Goal: Ask a question

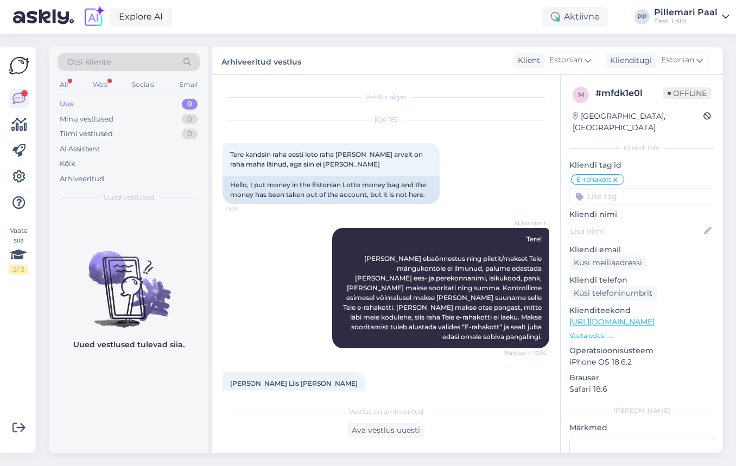
scroll to position [1269, 0]
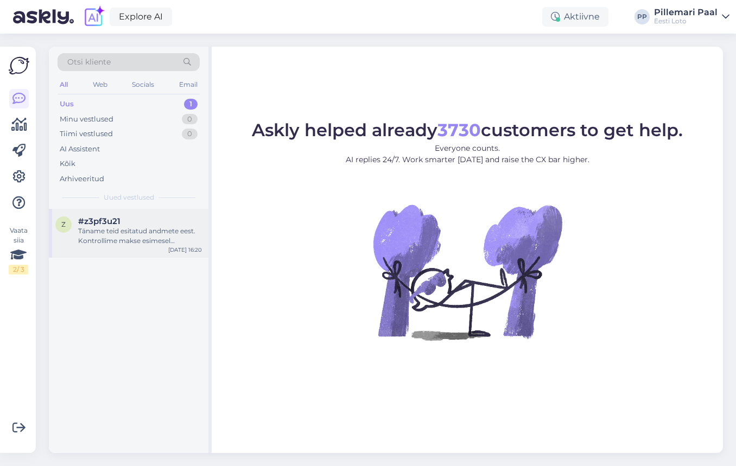
click at [108, 231] on div "Täname teid esitatud andmete eest. Kontrollime makse esimesel võimalusel [PERSO…" at bounding box center [140, 236] width 124 height 20
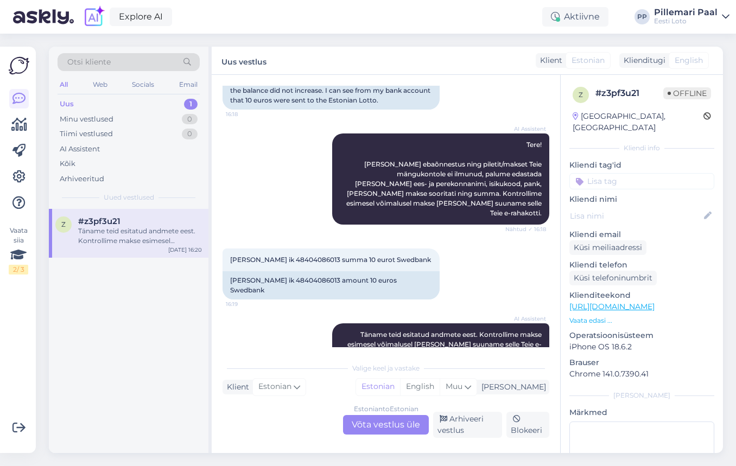
scroll to position [115, 0]
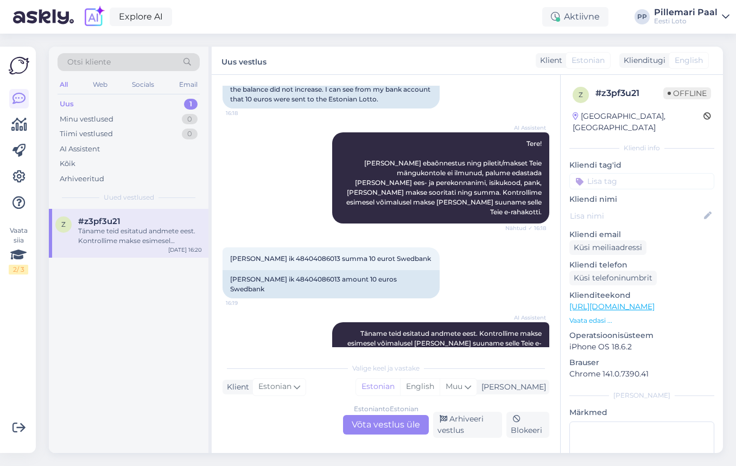
click at [380, 426] on div "Estonian to Estonian Võta vestlus üle" at bounding box center [386, 425] width 86 height 20
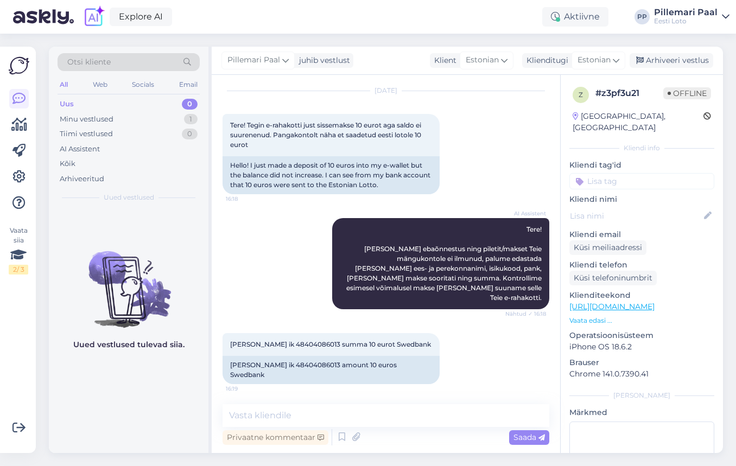
scroll to position [68, 0]
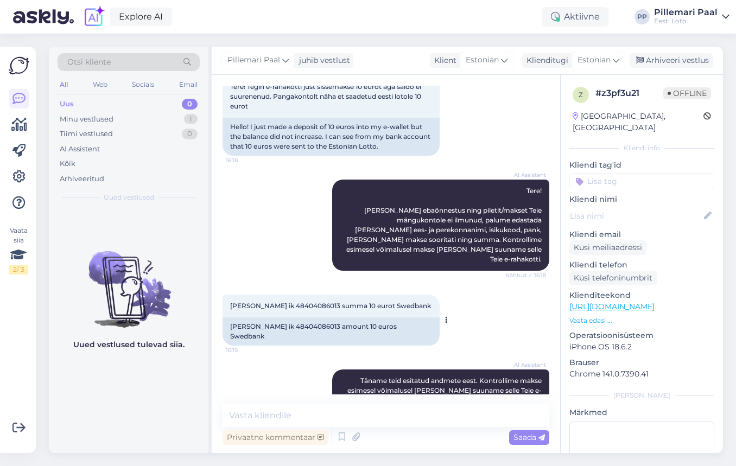
click at [290, 302] on span "[PERSON_NAME] ik 48404086013 summa 10 eurot Swedbank" at bounding box center [330, 306] width 201 height 8
copy span "48404086013"
click at [604, 174] on input at bounding box center [642, 181] width 145 height 16
type input "e-raha"
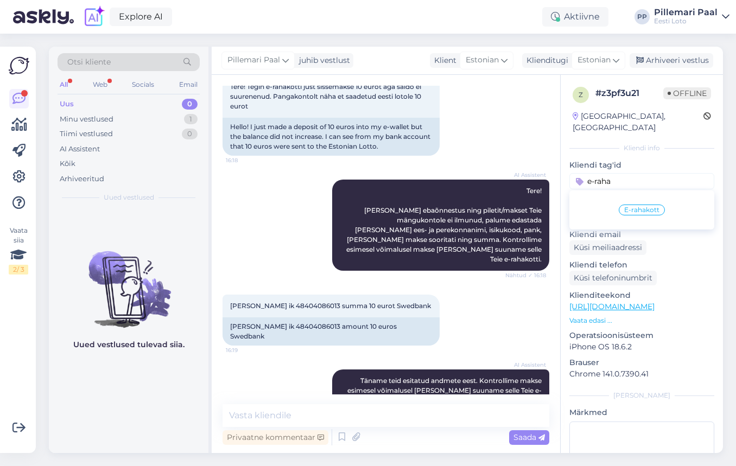
click at [628, 207] on span "E-rahakott" at bounding box center [641, 210] width 35 height 7
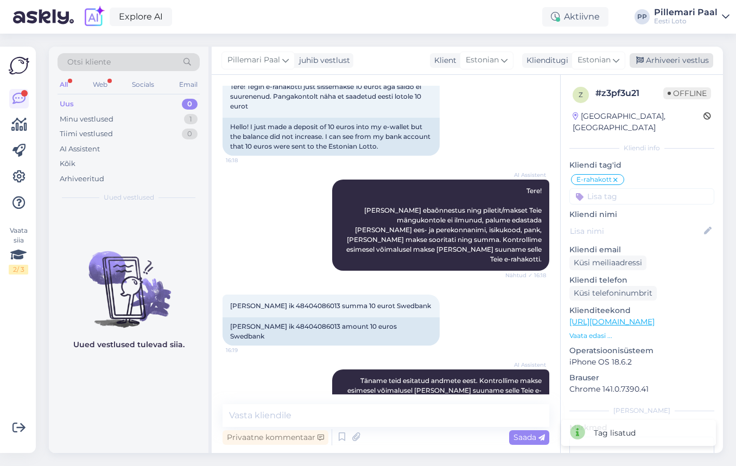
click at [663, 58] on div "Arhiveeri vestlus" at bounding box center [672, 60] width 84 height 15
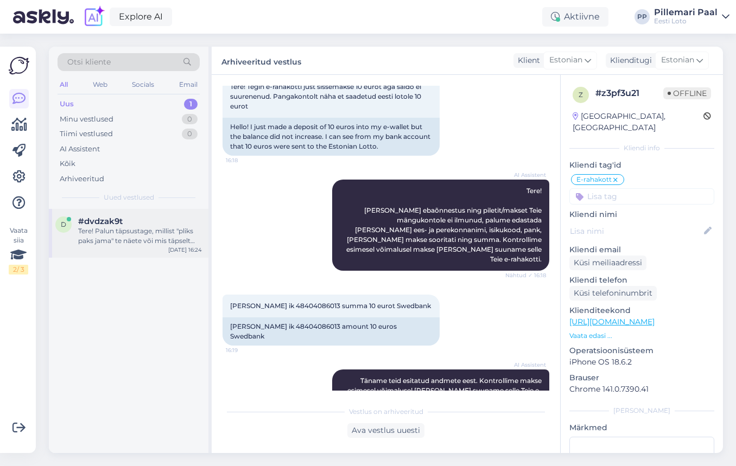
click at [103, 231] on div "Tere! Palun täpsustage, millist "pliks paks jama" te näete või mis täpselt pile…" at bounding box center [140, 236] width 124 height 20
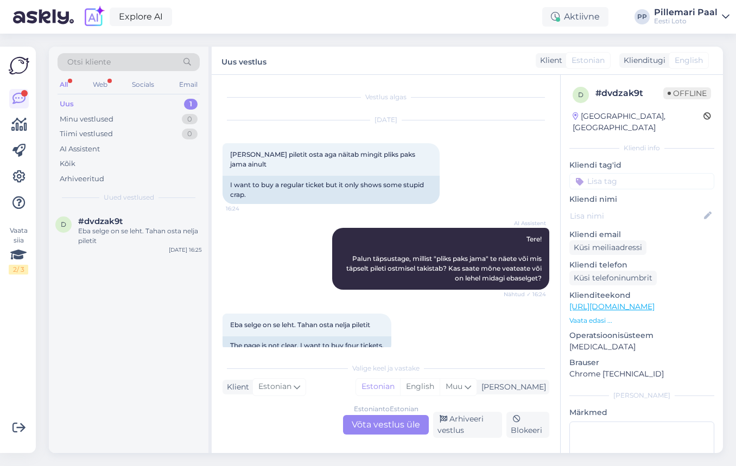
scroll to position [20, 0]
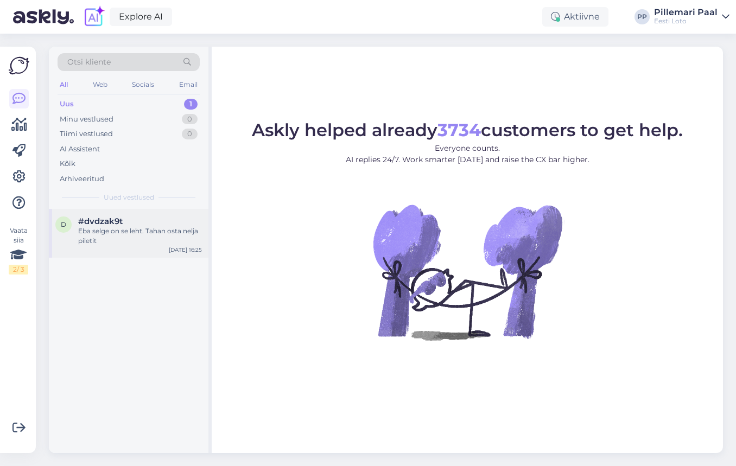
click at [124, 224] on div "#dvdzak9t" at bounding box center [140, 222] width 124 height 10
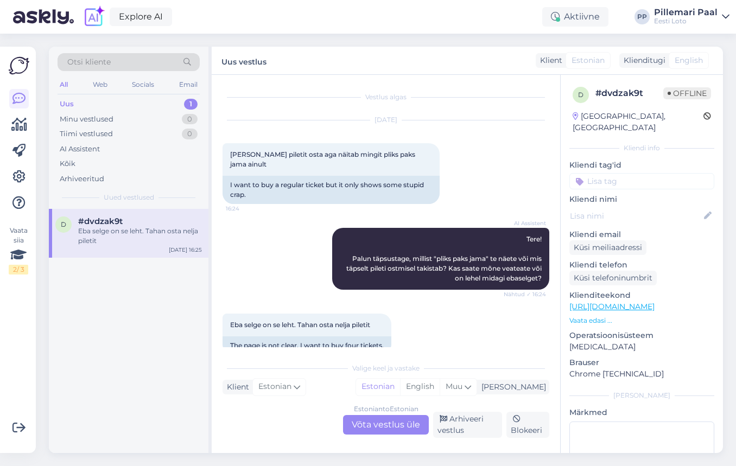
scroll to position [20, 0]
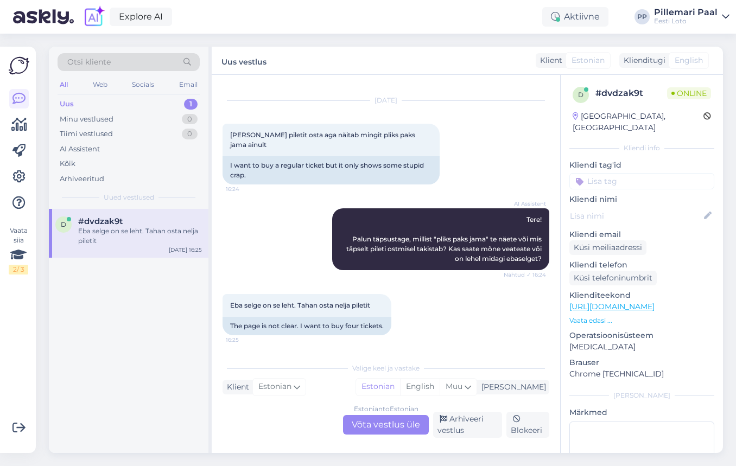
click at [103, 64] on span "Otsi kliente" at bounding box center [88, 61] width 43 height 11
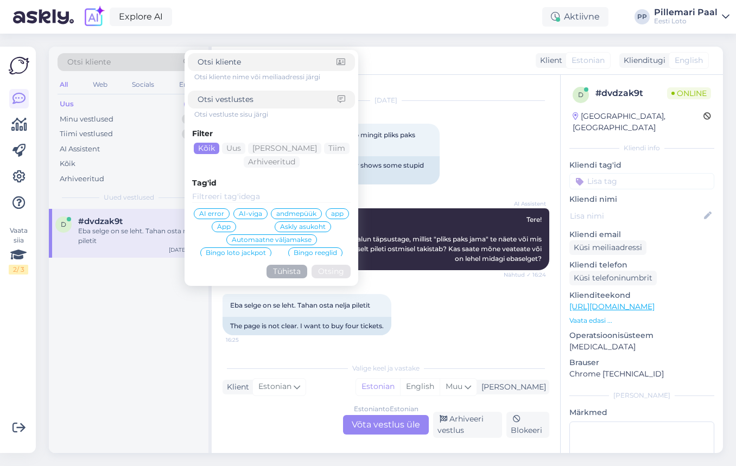
click at [239, 99] on input at bounding box center [268, 99] width 140 height 11
type input "valige numbrid"
click button "Otsing" at bounding box center [331, 272] width 39 height 14
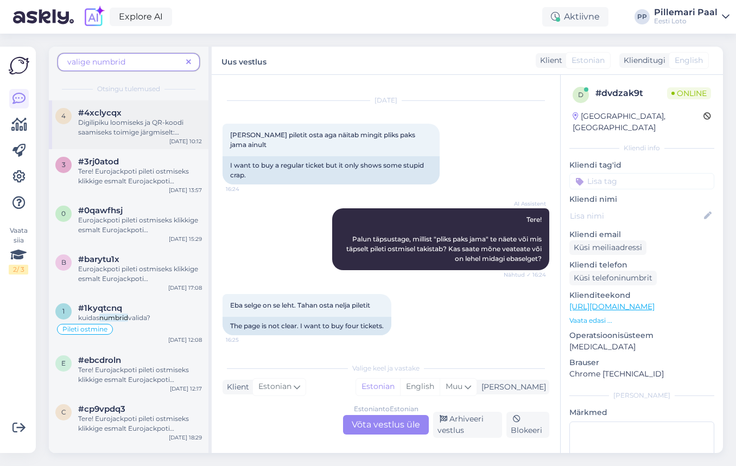
click at [114, 129] on span "Digilipiku loomiseks ja QR-koodi saamiseks toimige järgmiselt: 1." at bounding box center [130, 132] width 105 height 28
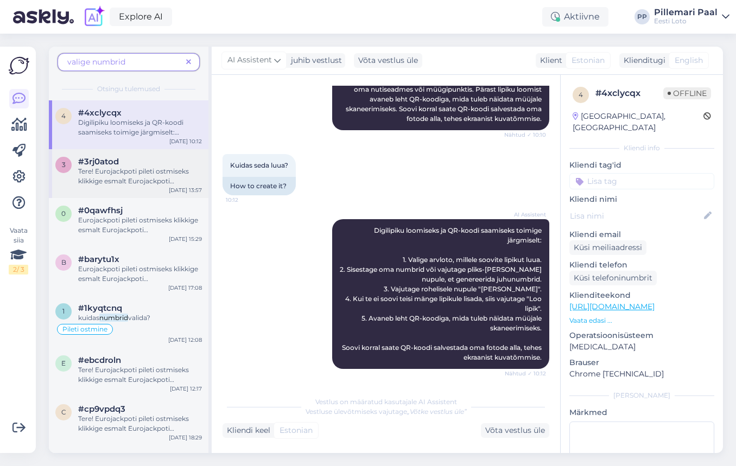
click at [121, 167] on div "Tere! Eurojackpoti pileti ostmiseks klikkige esmalt Eurojackpoti peale. Seejäre…" at bounding box center [140, 177] width 124 height 20
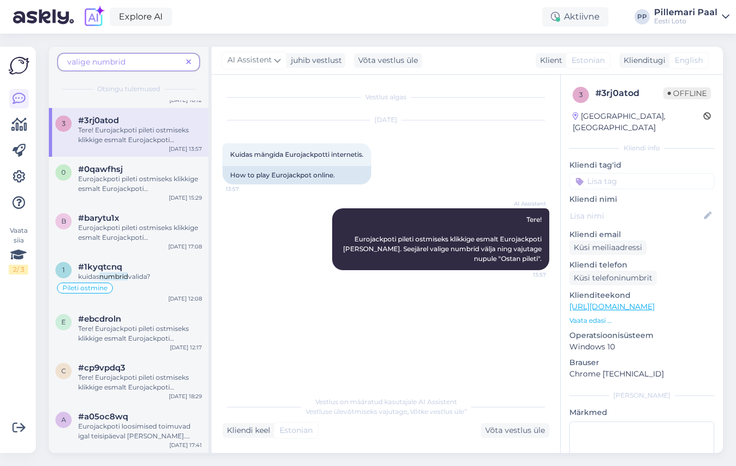
scroll to position [43, 0]
click at [137, 288] on div "Pileti ostmine" at bounding box center [128, 286] width 147 height 13
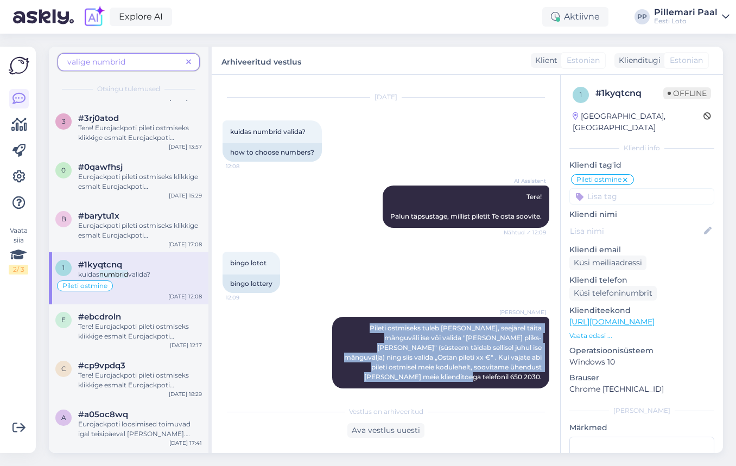
drag, startPoint x: 346, startPoint y: 326, endPoint x: 551, endPoint y: 370, distance: 208.8
click at [551, 370] on div "Vestlus algas Sep 10 2025 kuidas numbrid valida? 12:08 how to choose numbers? A…" at bounding box center [391, 238] width 337 height 305
copy span "Pileti ostmiseks tuleb valida mäng, seejärel täita mänguväli ise või valida "Li…"
click at [189, 61] on icon at bounding box center [188, 63] width 5 height 8
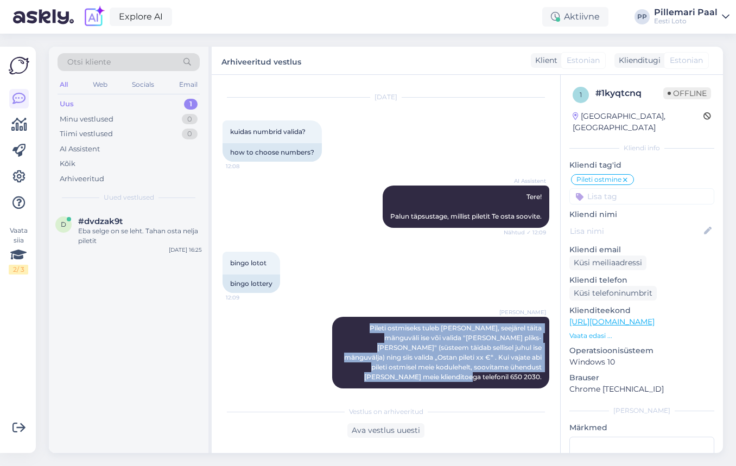
scroll to position [0, 0]
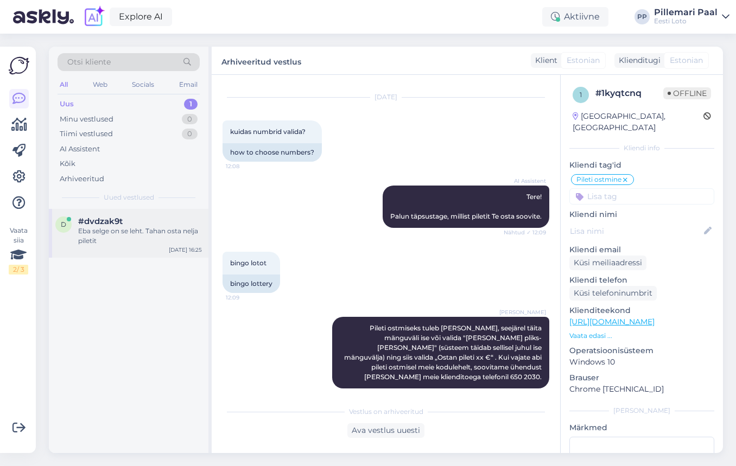
click at [125, 233] on div "Eba selge on se leht. Tahan osta nelja piletit" at bounding box center [140, 236] width 124 height 20
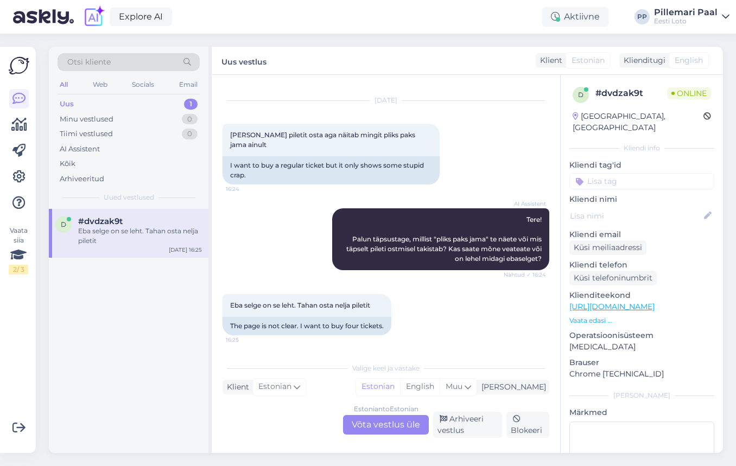
click at [401, 429] on div "Estonian to Estonian Võta vestlus üle" at bounding box center [386, 425] width 86 height 20
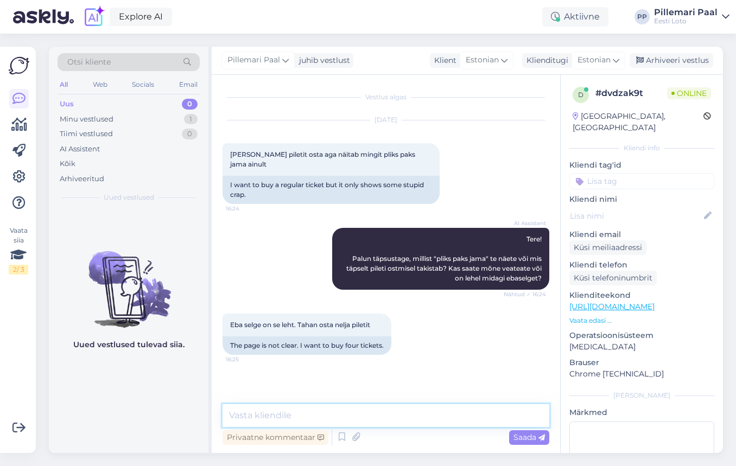
click at [348, 420] on textarea at bounding box center [386, 416] width 327 height 23
paste textarea "Pileti ostmiseks tuleb valida mäng, seejärel täita mänguväli ise või valida "Li…"
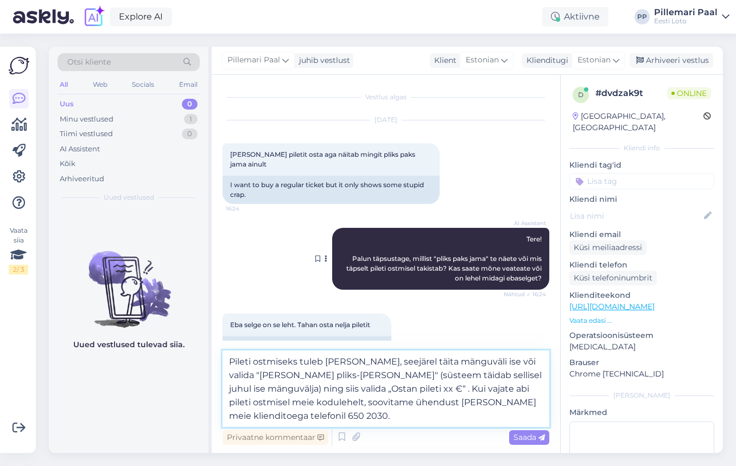
scroll to position [26, 0]
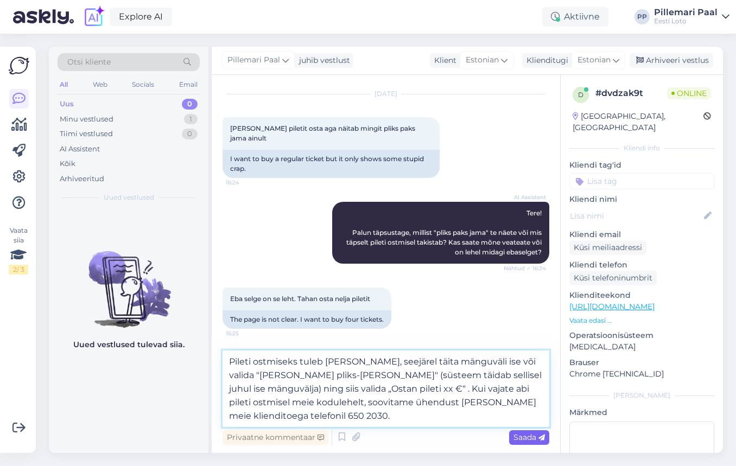
type textarea "Pileti ostmiseks tuleb valida mäng, seejärel täita mänguväli ise või valida "Li…"
click at [530, 435] on span "Saada" at bounding box center [529, 438] width 31 height 10
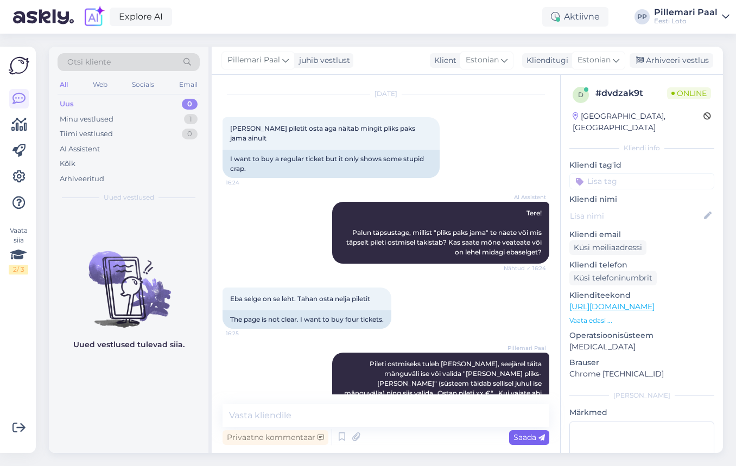
scroll to position [58, 0]
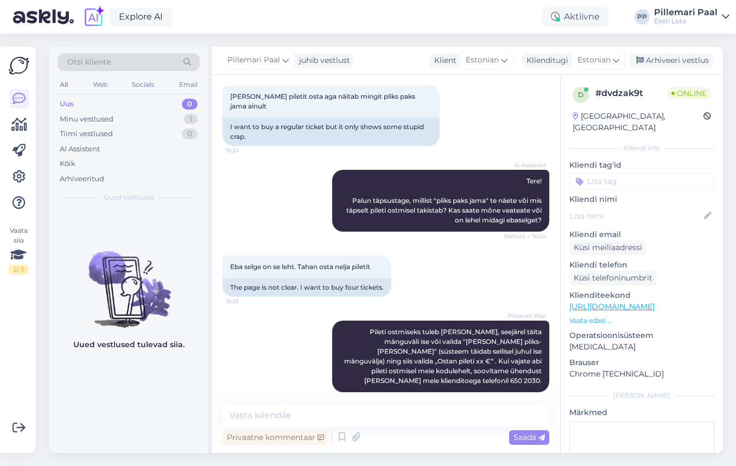
click at [604, 173] on input at bounding box center [642, 181] width 145 height 16
type input "pileti os"
click at [615, 207] on span "Pileti ostmine" at bounding box center [612, 210] width 45 height 7
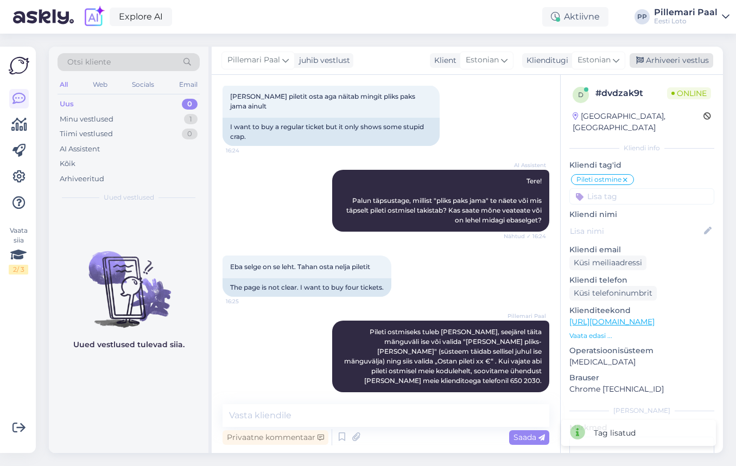
click at [654, 60] on div "Arhiveeri vestlus" at bounding box center [672, 60] width 84 height 15
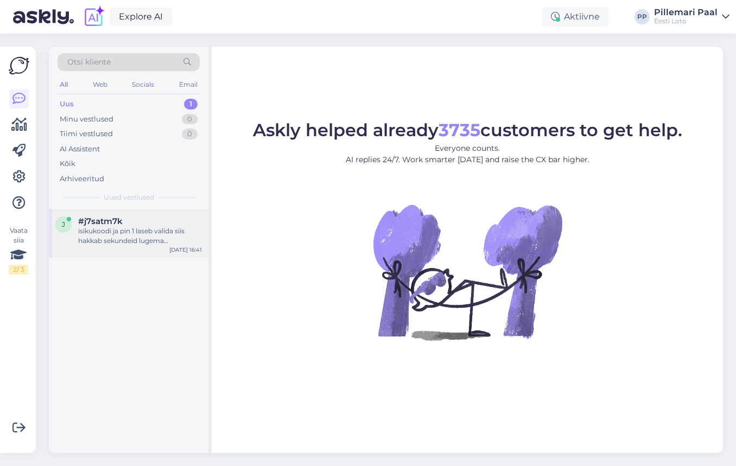
click at [119, 250] on div "j #j7satm7k isikukoodi ja pin 1 laseb valida siis hakkab sekundeid lugema [PERS…" at bounding box center [129, 233] width 160 height 49
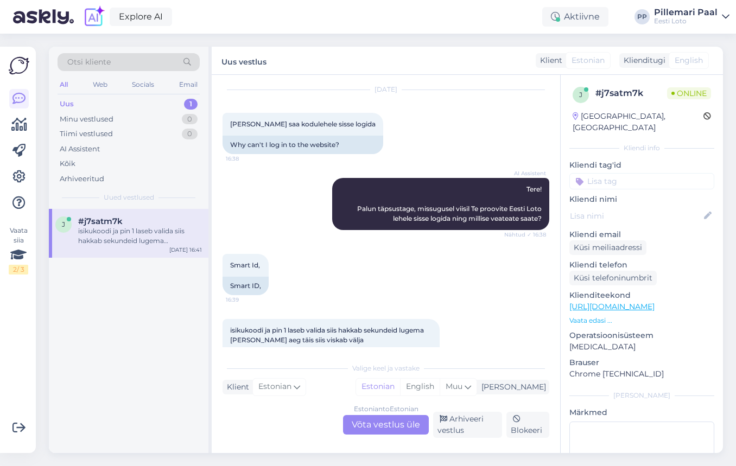
scroll to position [85, 0]
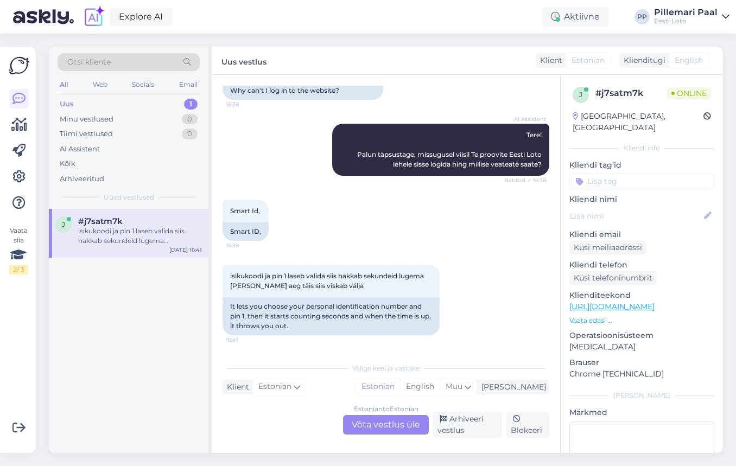
click at [391, 427] on div "Estonian to Estonian Võta vestlus üle" at bounding box center [386, 425] width 86 height 20
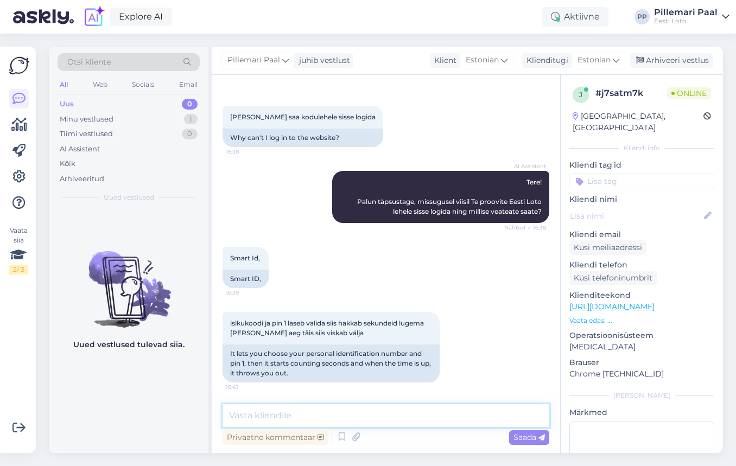
click at [372, 418] on textarea at bounding box center [386, 416] width 327 height 23
paste textarea "Üldisi tõrkeid Smart-ID-ga sisselogimisel meie kodulehel hetkel ei esine. Soovi…"
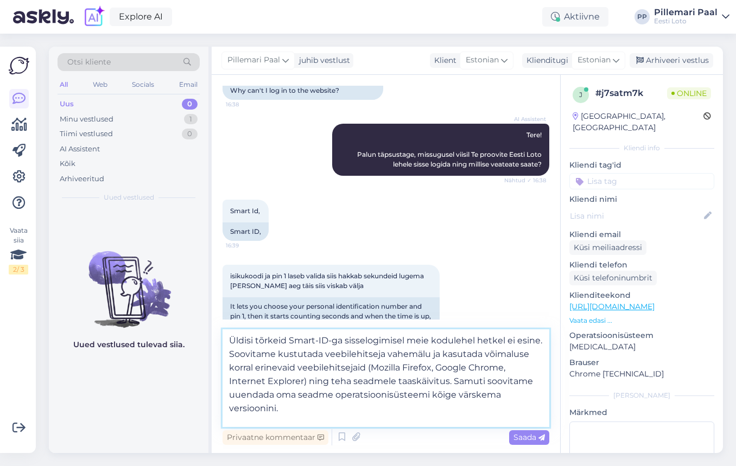
scroll to position [33, 0]
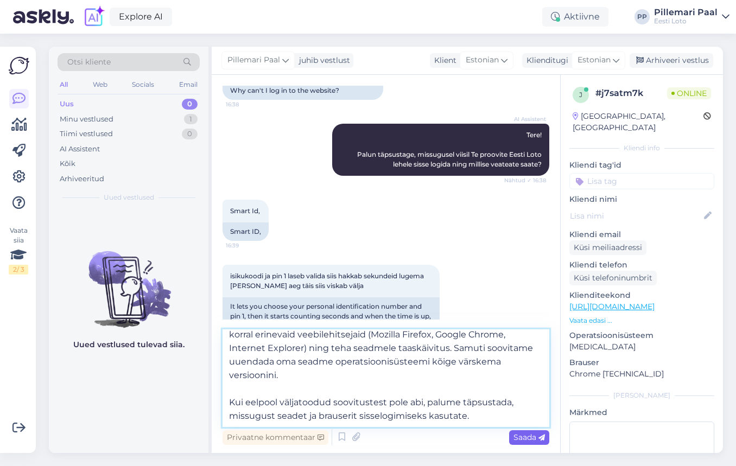
type textarea "Üldisi tõrkeid Smart-ID-ga sisselogimisel meie kodulehel hetkel ei esine. Soovi…"
click at [522, 439] on span "Saada" at bounding box center [529, 438] width 31 height 10
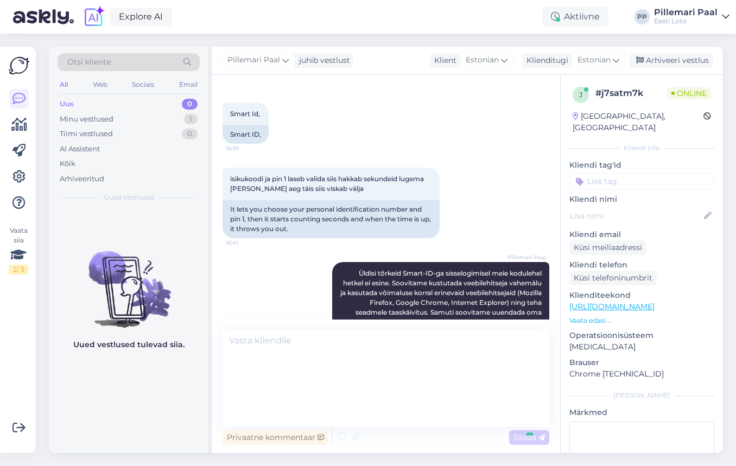
scroll to position [0, 0]
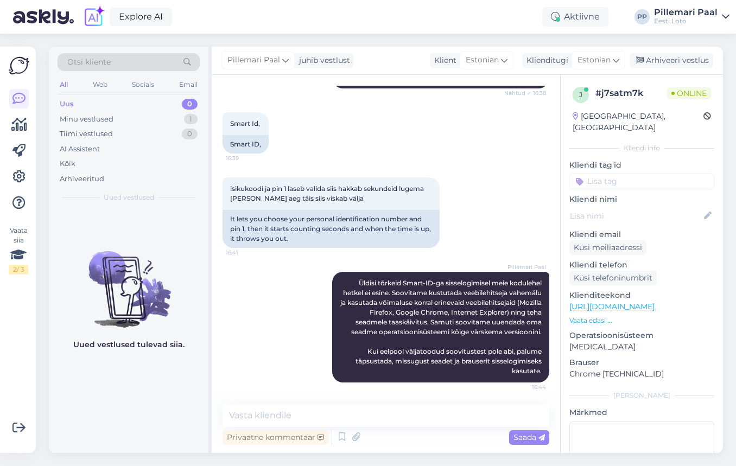
click at [613, 174] on input at bounding box center [642, 181] width 145 height 16
type input "smart"
click at [622, 207] on span "Smart-ID probleem" at bounding box center [620, 210] width 64 height 7
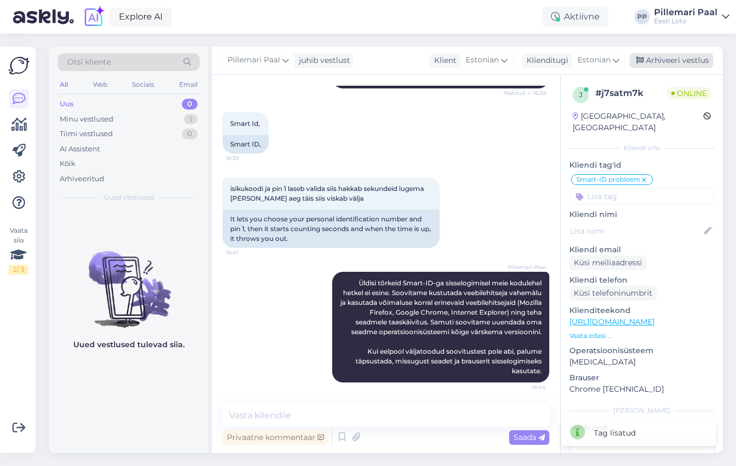
click at [657, 64] on div "Arhiveeri vestlus" at bounding box center [672, 60] width 84 height 15
